Goal: Task Accomplishment & Management: Complete application form

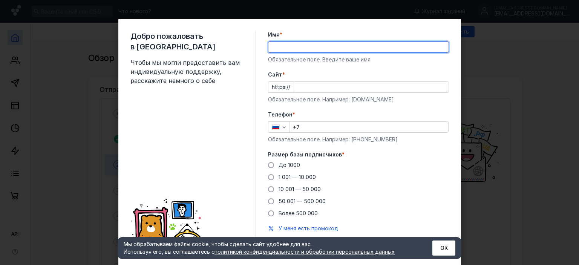
click at [333, 43] on input "Имя *" at bounding box center [358, 47] width 180 height 11
type input "Вера"
click at [333, 87] on input "Cайт *" at bounding box center [371, 87] width 154 height 11
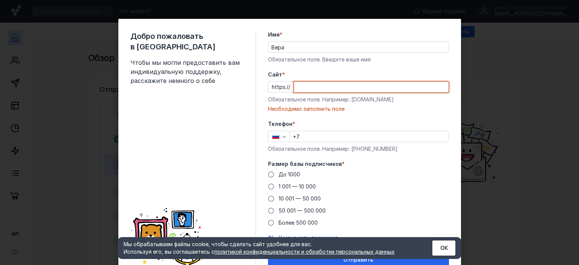
paste input "[DOMAIN_NAME][URL]"
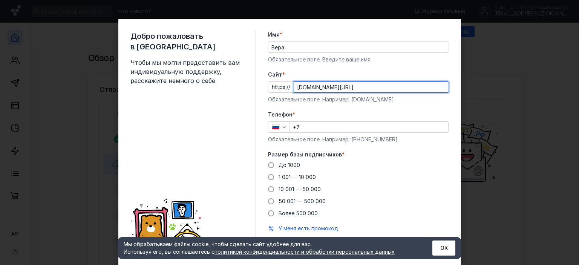
type input "[DOMAIN_NAME][URL]"
click at [319, 128] on input "+7" at bounding box center [369, 127] width 158 height 11
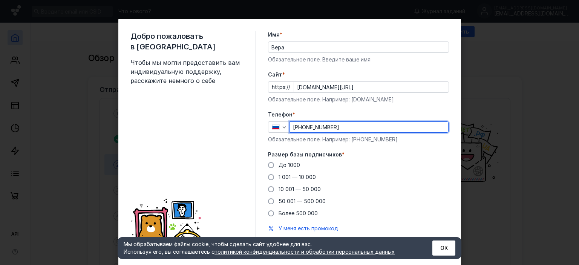
type input "[PHONE_NUMBER]"
click at [408, 180] on div "До [DATE] 1 001 — 10 000 10 001 — 50 000 50 001 — 500 000 Более 500 000" at bounding box center [358, 189] width 181 height 56
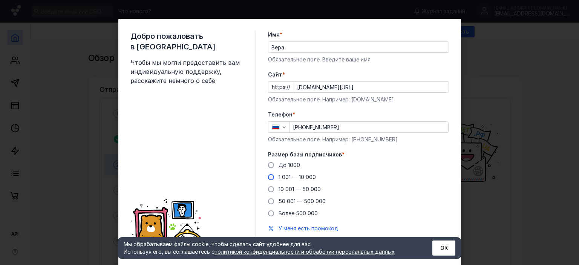
click at [278, 177] on span "1 001 — 10 000" at bounding box center [296, 177] width 37 height 6
click at [0, 0] on input "1 001 — 10 000" at bounding box center [0, 0] width 0 height 0
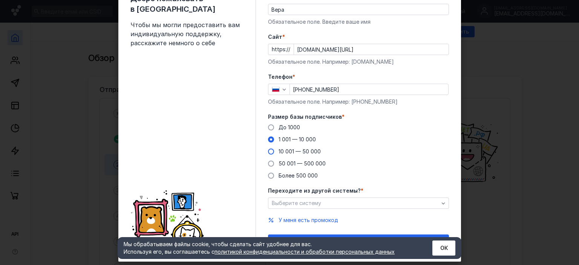
scroll to position [53, 0]
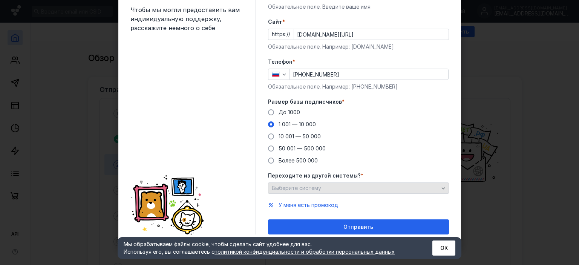
click at [297, 186] on span "Выберите систему" at bounding box center [296, 188] width 49 height 6
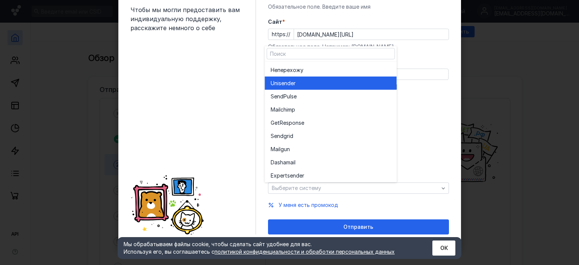
click at [319, 78] on div "Unisende r" at bounding box center [330, 82] width 120 height 13
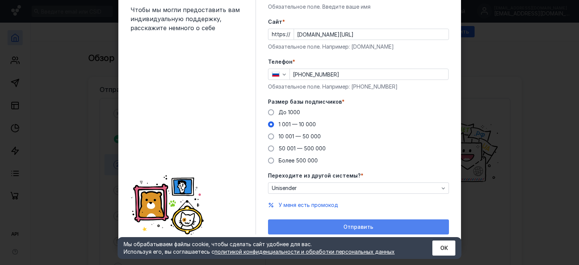
click at [345, 228] on span "Отправить" at bounding box center [358, 227] width 30 height 6
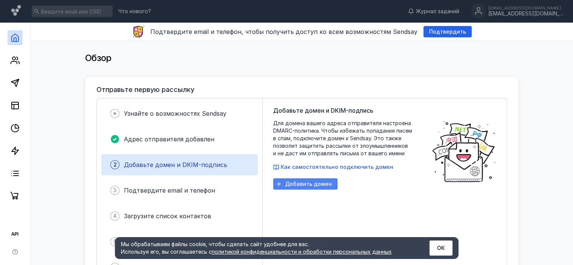
click at [316, 182] on span "Добавить домен" at bounding box center [308, 184] width 47 height 6
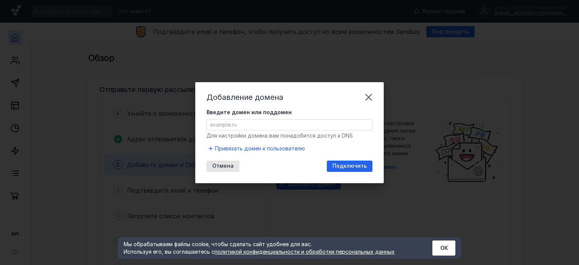
click at [281, 123] on input "Введите домен или поддомен" at bounding box center [289, 124] width 165 height 11
paste input "[URL][DOMAIN_NAME]"
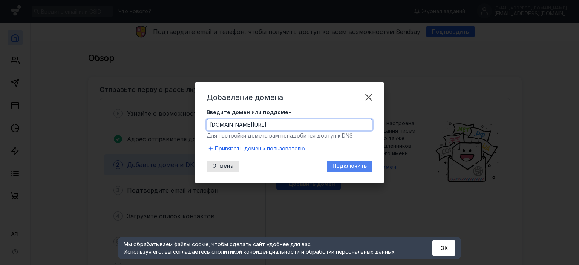
click at [348, 164] on span "Подключить" at bounding box center [349, 166] width 34 height 6
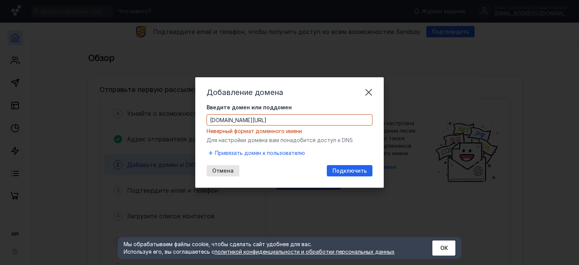
click at [295, 112] on div "Введите домен или поддомен [DOMAIN_NAME][URL] Неверный формат доменного имени" at bounding box center [289, 119] width 166 height 31
click at [291, 116] on input "[DOMAIN_NAME][URL]" at bounding box center [289, 120] width 165 height 11
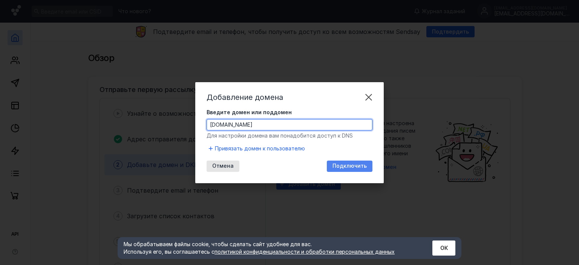
type input "[DOMAIN_NAME]"
click at [345, 166] on span "Подключить" at bounding box center [349, 166] width 34 height 6
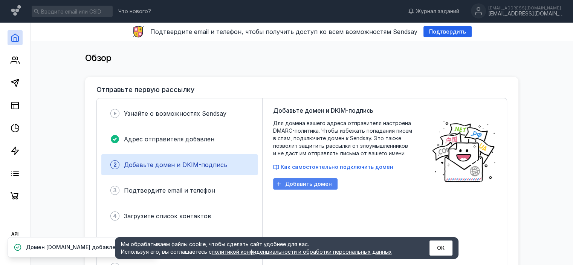
click at [312, 188] on div "Добавить домен" at bounding box center [305, 183] width 64 height 11
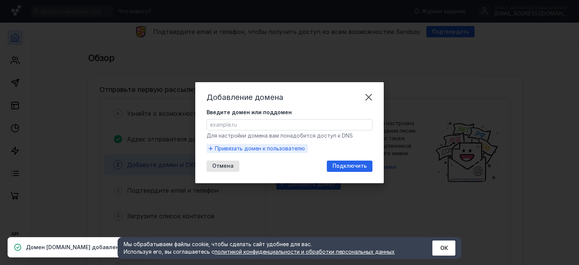
click at [269, 150] on span "Привязать домен к пользователю" at bounding box center [260, 149] width 90 height 8
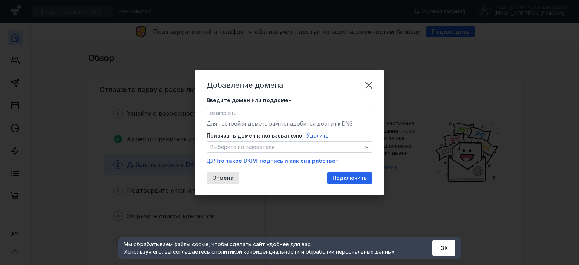
click at [313, 137] on span "Удалить" at bounding box center [317, 135] width 22 height 6
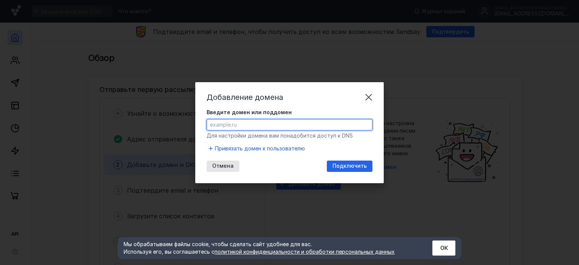
click at [280, 126] on input "Введите домен или поддомен" at bounding box center [289, 124] width 165 height 11
paste input "[URL][DOMAIN_NAME]"
drag, startPoint x: 227, startPoint y: 121, endPoint x: 197, endPoint y: 122, distance: 29.4
click at [202, 121] on div "Добавление домена Введите домен или поддомен [URL][DOMAIN_NAME] Для настройки д…" at bounding box center [289, 132] width 188 height 101
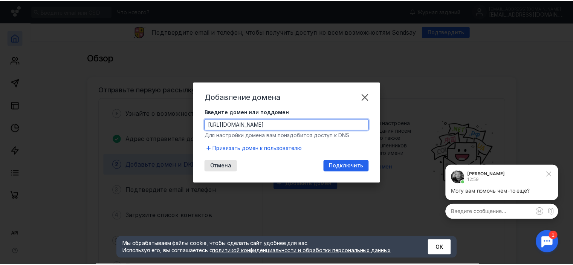
scroll to position [0, 0]
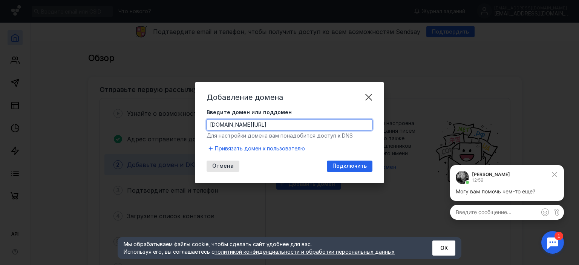
click at [277, 126] on input "[DOMAIN_NAME][URL]" at bounding box center [289, 124] width 165 height 11
type input "[DOMAIN_NAME]"
click at [345, 165] on span "Подключить" at bounding box center [349, 166] width 34 height 6
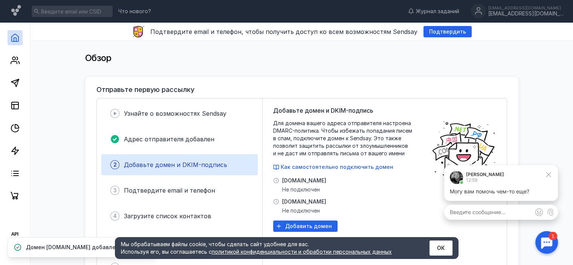
click at [508, 194] on p "Могу вам помочь чем-то еще?" at bounding box center [501, 192] width 102 height 8
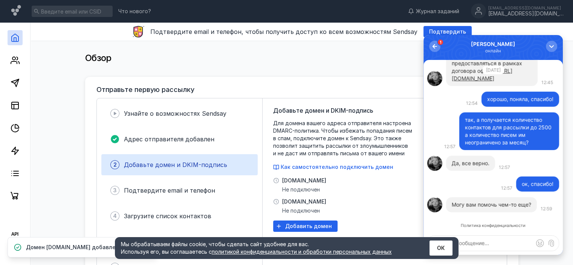
click at [483, 247] on textarea at bounding box center [493, 242] width 131 height 15
click at [448, 246] on button "ОК" at bounding box center [440, 247] width 23 height 15
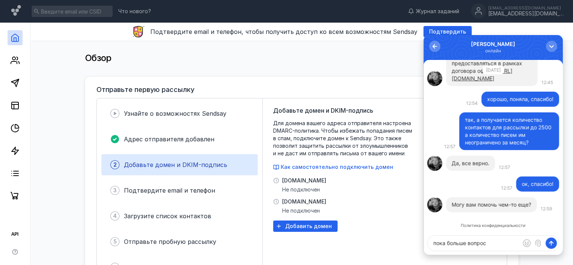
click at [495, 245] on textarea "пока больше вопрос" at bounding box center [493, 242] width 131 height 15
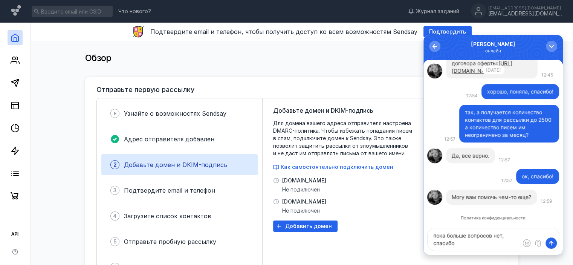
type textarea "пока больше вопросов нет, спасибо."
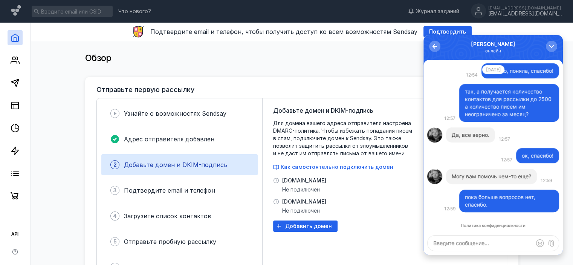
click at [339, 89] on div "Отправьте первую рассылку" at bounding box center [301, 90] width 411 height 8
click at [546, 46] on button "button" at bounding box center [551, 46] width 11 height 11
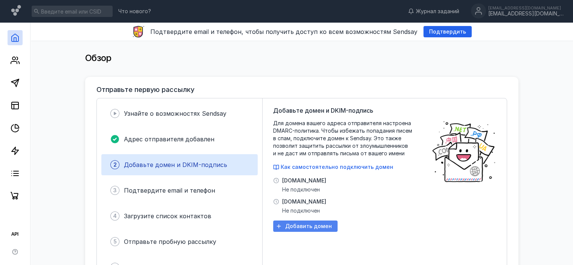
click at [303, 227] on span "Добавить домен" at bounding box center [308, 226] width 47 height 6
click at [298, 208] on span "Не подключен" at bounding box center [304, 211] width 44 height 8
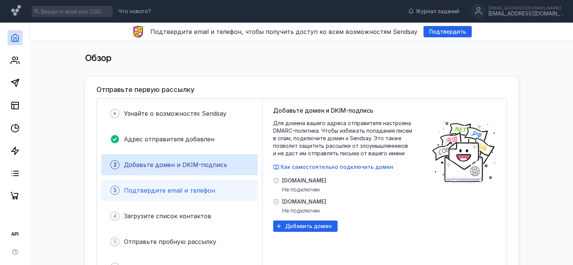
click at [178, 197] on div "3 Подтвердите email и телефон" at bounding box center [179, 190] width 156 height 21
